Goal: Use online tool/utility: Utilize a website feature to perform a specific function

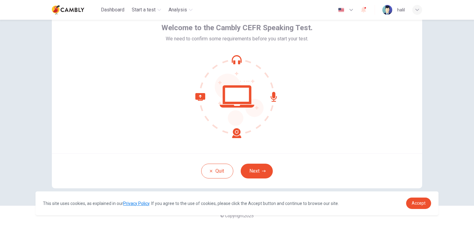
scroll to position [32, 0]
drag, startPoint x: 261, startPoint y: 171, endPoint x: 272, endPoint y: 171, distance: 10.8
click at [262, 171] on icon "button" at bounding box center [264, 171] width 4 height 4
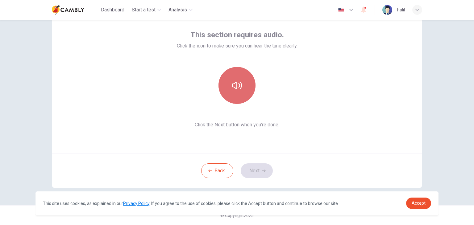
click at [236, 79] on button "button" at bounding box center [236, 85] width 37 height 37
click at [240, 96] on button "button" at bounding box center [236, 85] width 37 height 37
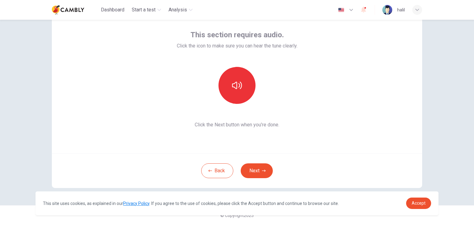
click at [247, 170] on button "Next" at bounding box center [257, 170] width 32 height 15
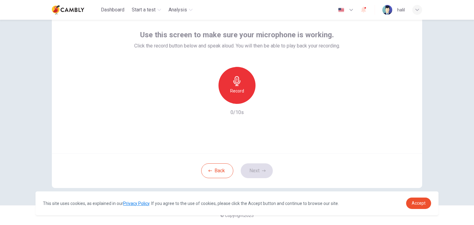
click at [236, 87] on div "Record" at bounding box center [236, 85] width 37 height 37
click at [258, 169] on button "Next" at bounding box center [257, 170] width 32 height 15
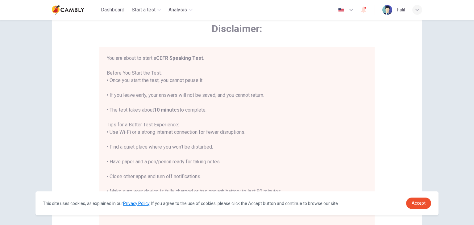
scroll to position [7, 0]
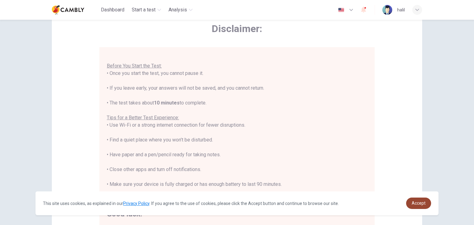
click at [416, 207] on link "Accept" at bounding box center [418, 203] width 25 height 11
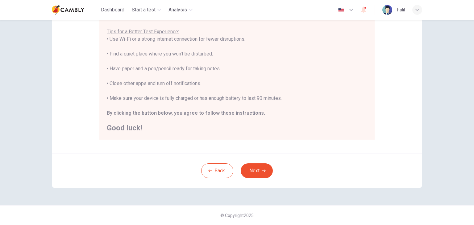
scroll to position [56, 0]
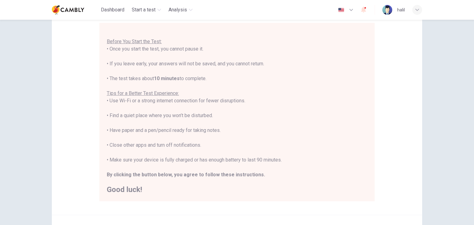
click at [449, 68] on div "Disclaimer: You are about to start a CEFR Speaking Test . Before You Start the …" at bounding box center [237, 122] width 474 height 205
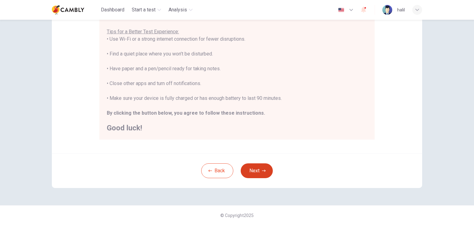
scroll to position [87, 0]
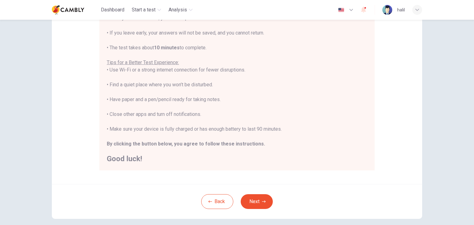
click at [250, 204] on button "Next" at bounding box center [257, 201] width 32 height 15
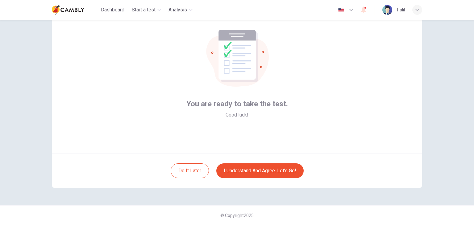
scroll to position [32, 0]
click at [263, 174] on button "I understand and agree. Let’s go!" at bounding box center [259, 170] width 87 height 15
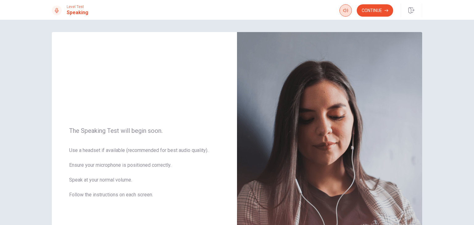
click at [344, 11] on icon "button" at bounding box center [345, 10] width 5 height 5
click at [349, 11] on button "button" at bounding box center [345, 10] width 12 height 12
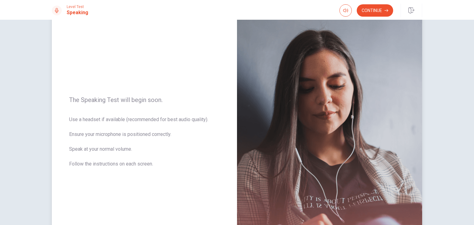
drag, startPoint x: 68, startPoint y: 100, endPoint x: 145, endPoint y: 167, distance: 101.6
click at [145, 167] on div "The Speaking Test will begin soon. Use a headset if available (recommended for …" at bounding box center [144, 135] width 185 height 269
click at [154, 164] on span "Use a headset if available (recommended for best audio quality). Ensure your mi…" at bounding box center [144, 145] width 150 height 59
drag, startPoint x: 152, startPoint y: 164, endPoint x: 96, endPoint y: 115, distance: 74.1
click at [97, 115] on div "The Speaking Test will begin soon. Use a headset if available (recommended for …" at bounding box center [144, 135] width 185 height 269
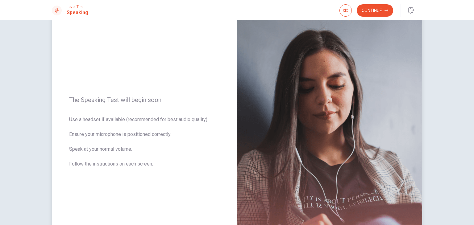
click at [68, 97] on div "The Speaking Test will begin soon. Use a headset if available (recommended for …" at bounding box center [144, 135] width 185 height 269
drag, startPoint x: 68, startPoint y: 97, endPoint x: 155, endPoint y: 142, distance: 97.9
click at [155, 142] on div "The Speaking Test will begin soon. Use a headset if available (recommended for …" at bounding box center [144, 135] width 185 height 269
click at [377, 5] on button "Continue" at bounding box center [374, 10] width 36 height 12
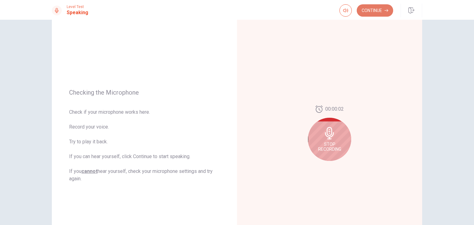
click at [374, 13] on button "Continue" at bounding box center [374, 10] width 36 height 12
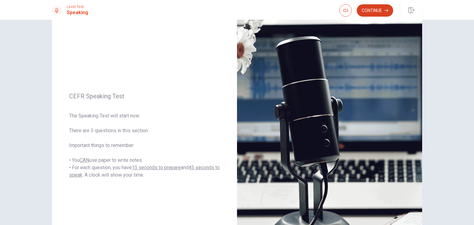
click at [375, 10] on button "Continue" at bounding box center [374, 10] width 36 height 12
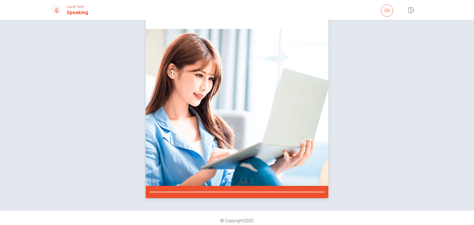
scroll to position [45, 0]
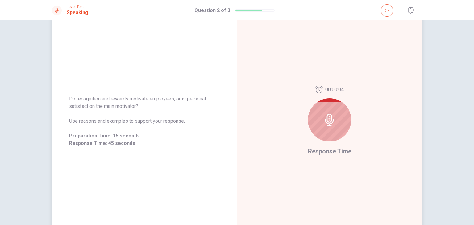
click at [176, 113] on div "Do recognition and rewards motivate employees, or is personal satisfaction the …" at bounding box center [144, 121] width 150 height 52
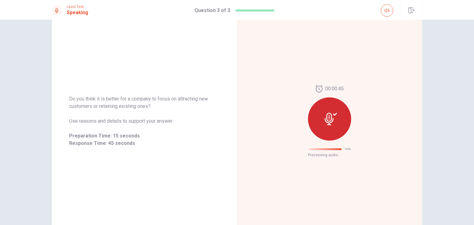
scroll to position [0, 0]
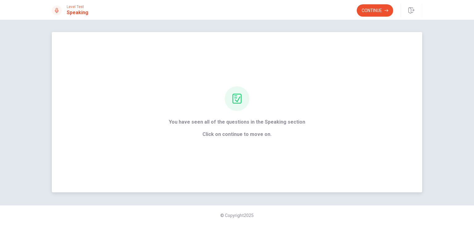
click at [224, 135] on span "Click on continue to move on." at bounding box center [237, 134] width 136 height 7
click at [236, 101] on icon at bounding box center [237, 99] width 10 height 10
drag, startPoint x: 237, startPoint y: 123, endPoint x: 300, endPoint y: 123, distance: 62.9
click at [299, 122] on span "You have seen all of the questions in the Speaking section" at bounding box center [237, 121] width 136 height 7
drag, startPoint x: 301, startPoint y: 123, endPoint x: 219, endPoint y: 121, distance: 81.7
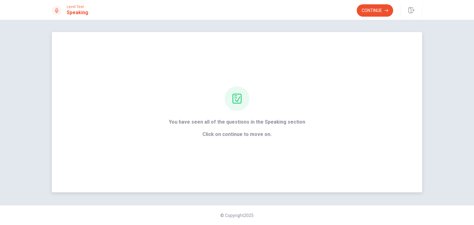
click at [219, 121] on span "You have seen all of the questions in the Speaking section" at bounding box center [237, 121] width 136 height 7
click at [377, 7] on button "Continue" at bounding box center [374, 10] width 36 height 12
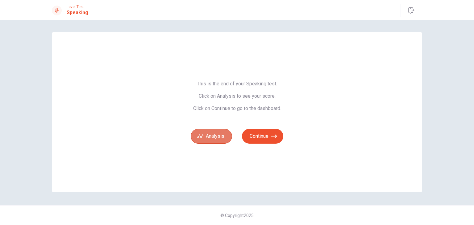
click at [220, 140] on button "Analysis" at bounding box center [211, 136] width 41 height 15
